Goal: Check status: Check status

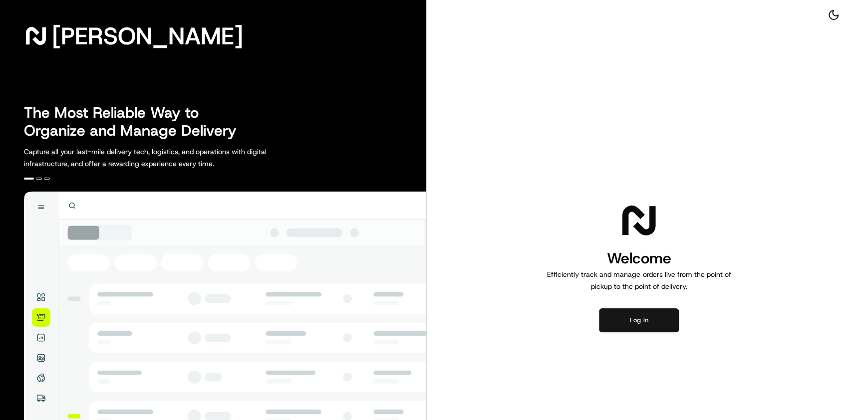
click at [643, 309] on button "Log in" at bounding box center [639, 321] width 80 height 24
